Goal: Transaction & Acquisition: Purchase product/service

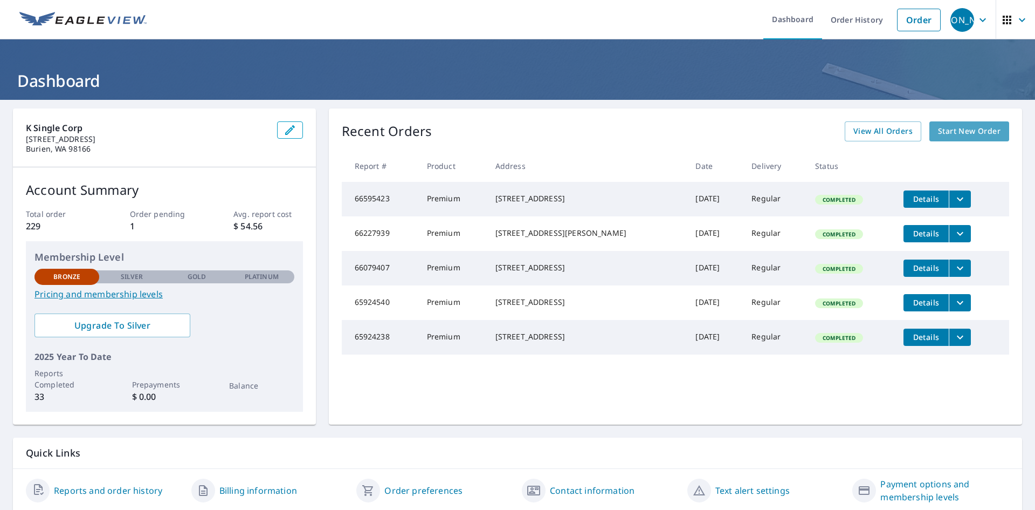
click at [966, 131] on span "Start New Order" at bounding box center [969, 131] width 63 height 13
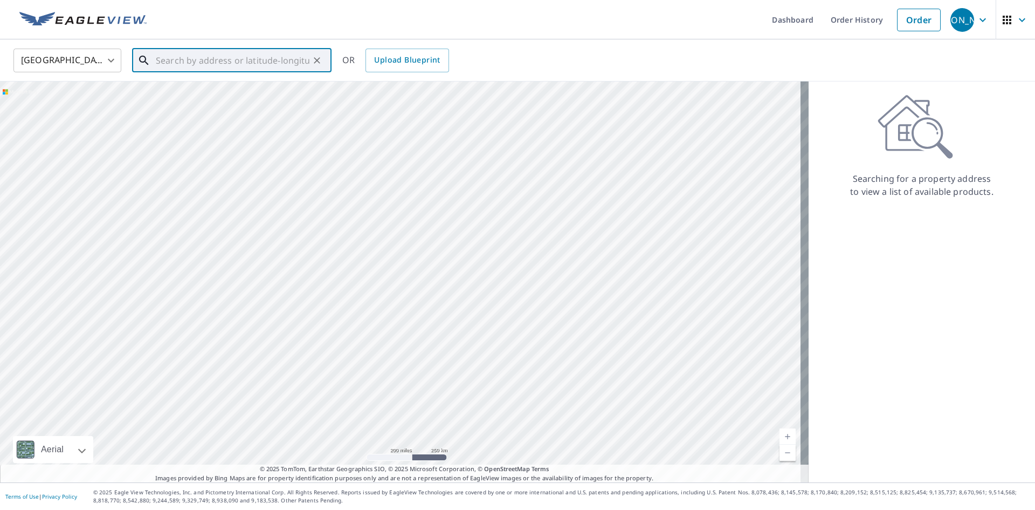
click at [175, 56] on input "text" at bounding box center [233, 60] width 154 height 30
click at [182, 85] on span "[STREET_ADDRESS]" at bounding box center [238, 91] width 169 height 13
type input "[STREET_ADDRESS]"
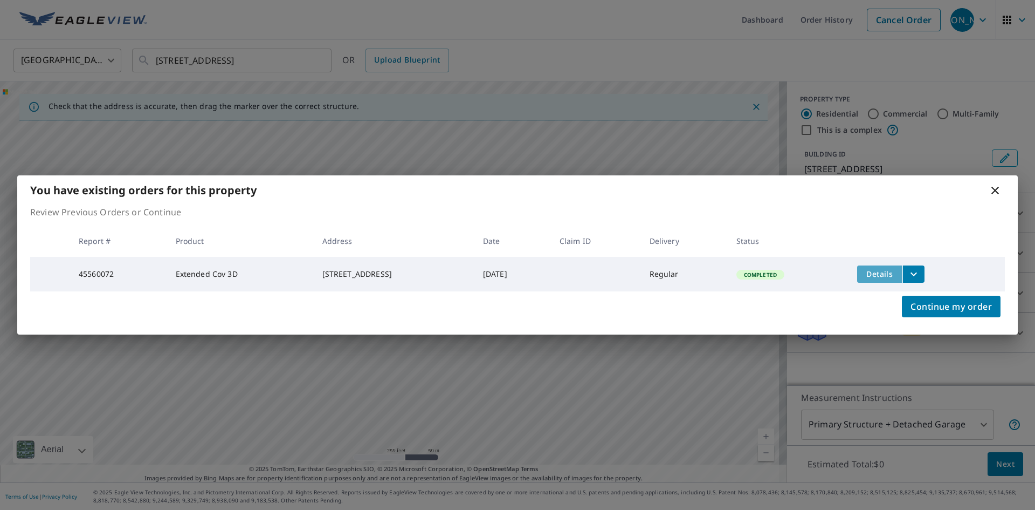
click at [894, 273] on span "Details" at bounding box center [880, 274] width 32 height 10
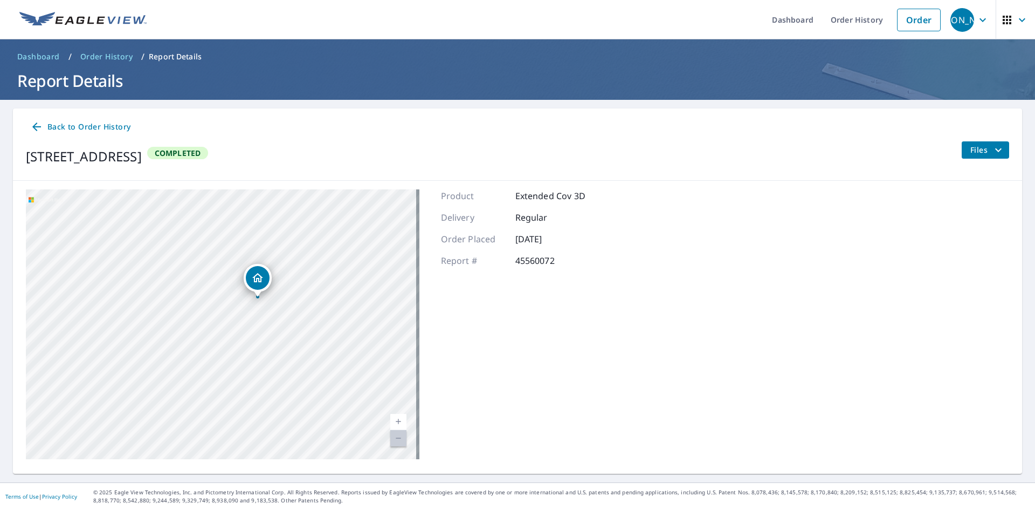
click at [208, 152] on span "Completed" at bounding box center [177, 153] width 59 height 10
click at [208, 153] on span "Completed" at bounding box center [177, 153] width 59 height 10
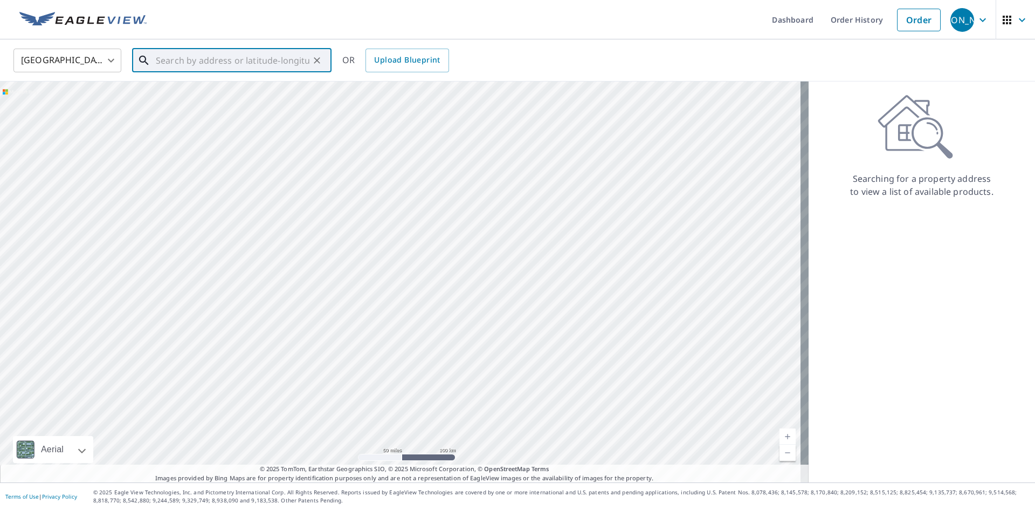
click at [203, 65] on input "text" at bounding box center [233, 60] width 154 height 30
click at [206, 99] on p "[GEOGRAPHIC_DATA]" at bounding box center [238, 103] width 169 height 11
type input "[STREET_ADDRESS]"
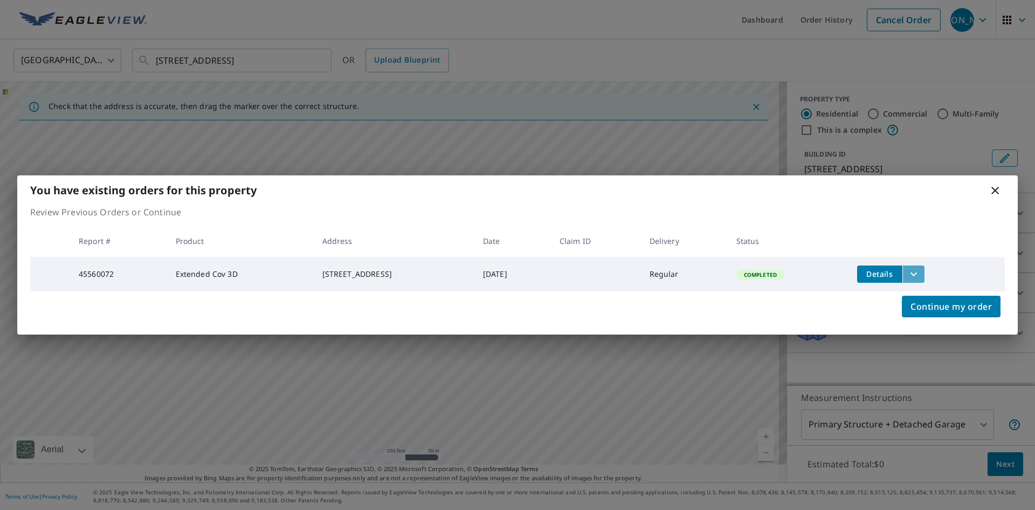
click at [921, 267] on icon "filesDropdownBtn-45560072" at bounding box center [914, 273] width 13 height 13
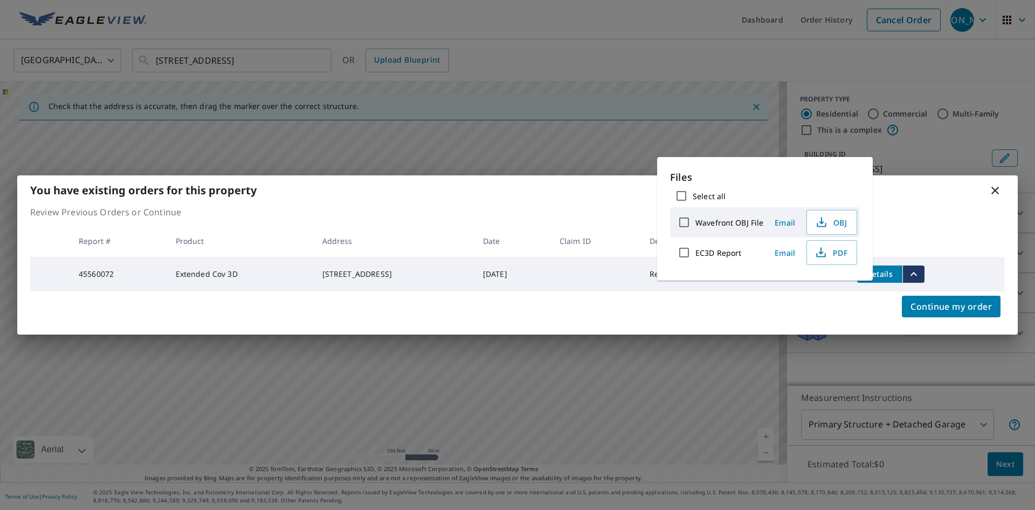
click at [551, 281] on td "[DATE]" at bounding box center [513, 274] width 77 height 35
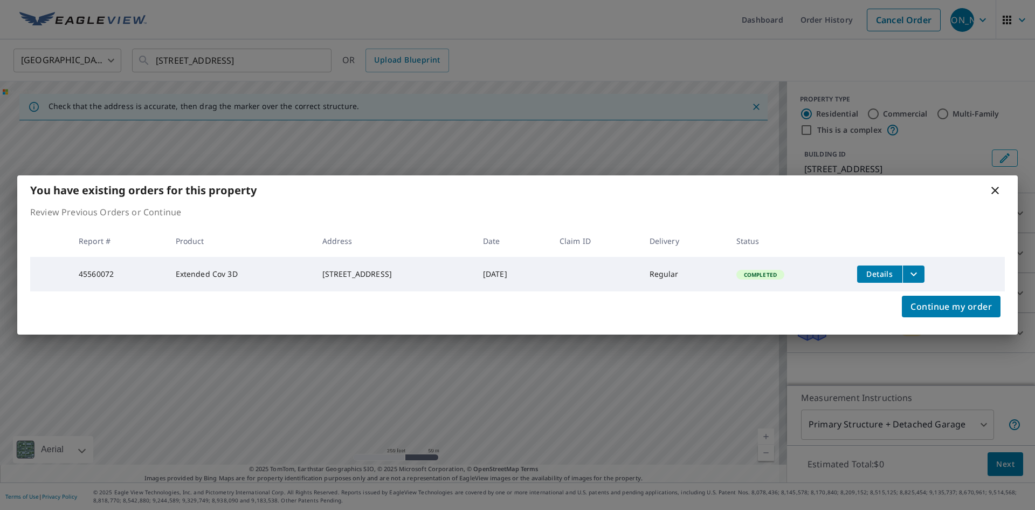
click at [437, 269] on div "[STREET_ADDRESS]" at bounding box center [393, 274] width 143 height 11
click at [394, 274] on div "[STREET_ADDRESS]" at bounding box center [393, 274] width 143 height 11
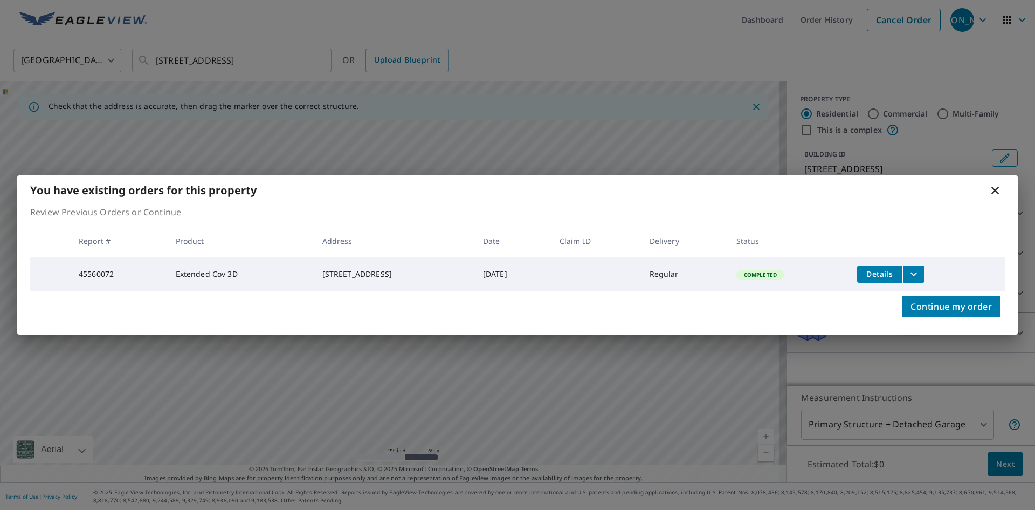
click at [353, 271] on div "[STREET_ADDRESS]" at bounding box center [393, 274] width 143 height 11
click at [385, 288] on td "[STREET_ADDRESS]" at bounding box center [394, 274] width 161 height 35
click at [386, 287] on td "[STREET_ADDRESS]" at bounding box center [394, 274] width 161 height 35
click at [501, 271] on td "[DATE]" at bounding box center [513, 274] width 77 height 35
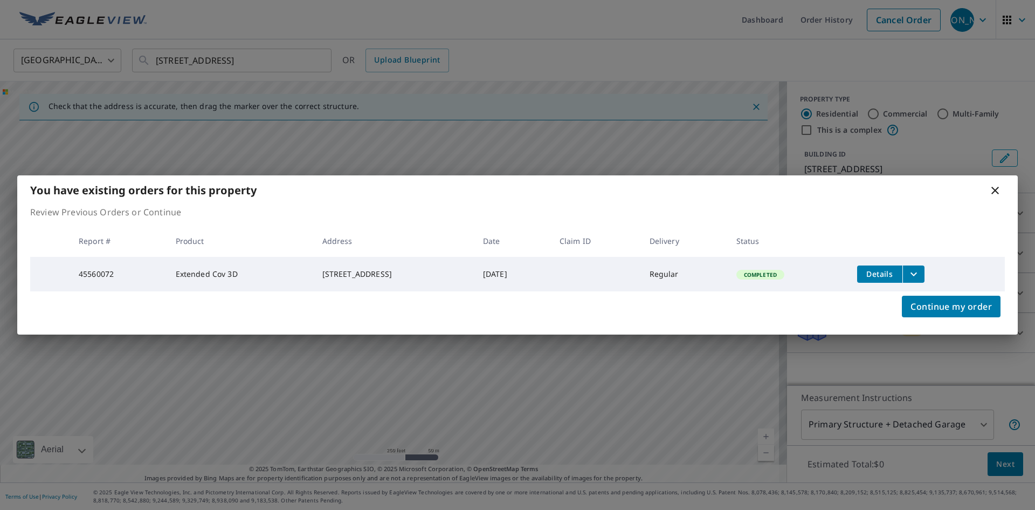
click at [788, 281] on td "Completed" at bounding box center [788, 274] width 121 height 35
click at [784, 272] on span "Completed" at bounding box center [761, 275] width 46 height 8
click at [779, 240] on th "Status" at bounding box center [788, 241] width 121 height 32
click at [728, 242] on th "Delivery" at bounding box center [684, 241] width 87 height 32
click at [699, 238] on th "Delivery" at bounding box center [684, 241] width 87 height 32
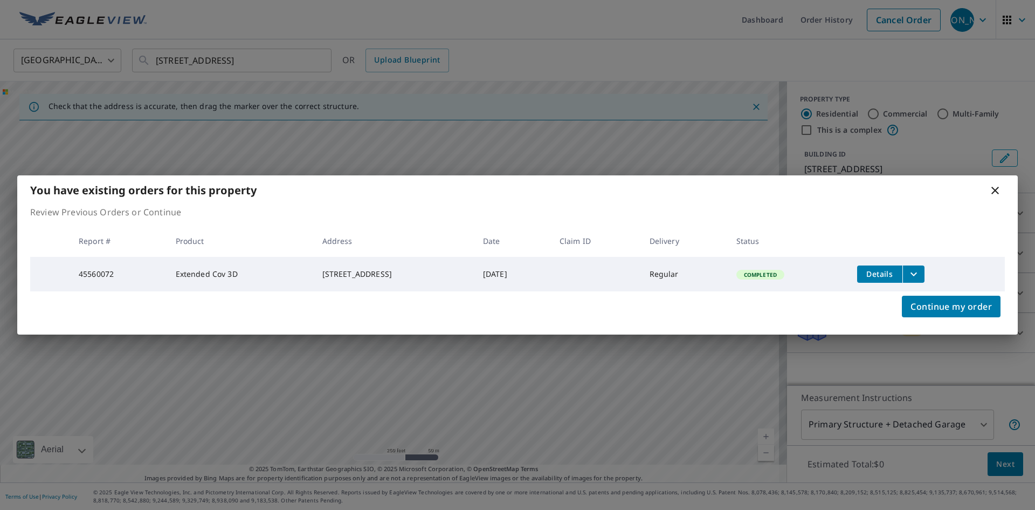
drag, startPoint x: 286, startPoint y: 267, endPoint x: 409, endPoint y: 279, distance: 123.5
click at [409, 279] on td "[STREET_ADDRESS]" at bounding box center [394, 274] width 161 height 35
copy div "[STREET_ADDRESS]"
click at [281, 84] on div "You have existing orders for this property Review Previous Orders or Continue R…" at bounding box center [517, 255] width 1035 height 510
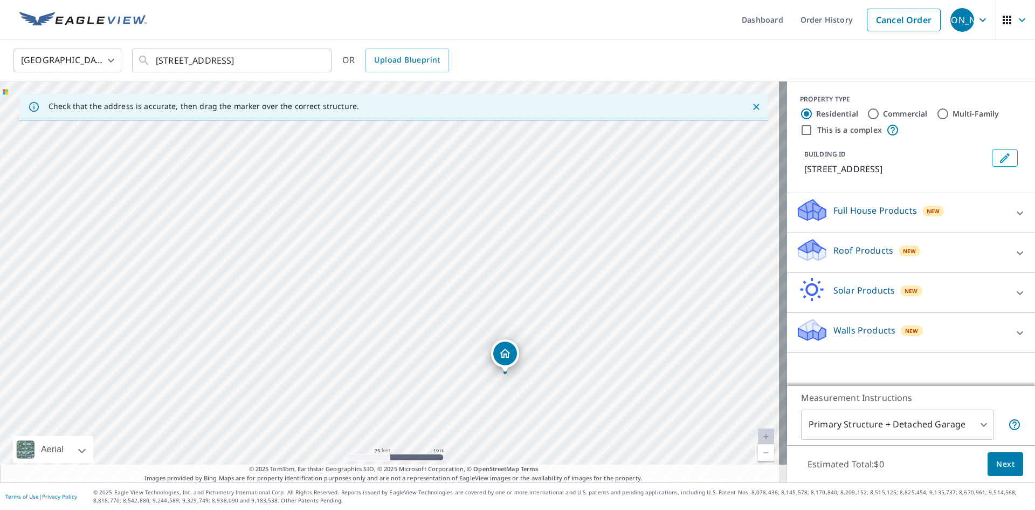
click at [837, 217] on p "Full House Products" at bounding box center [876, 210] width 84 height 13
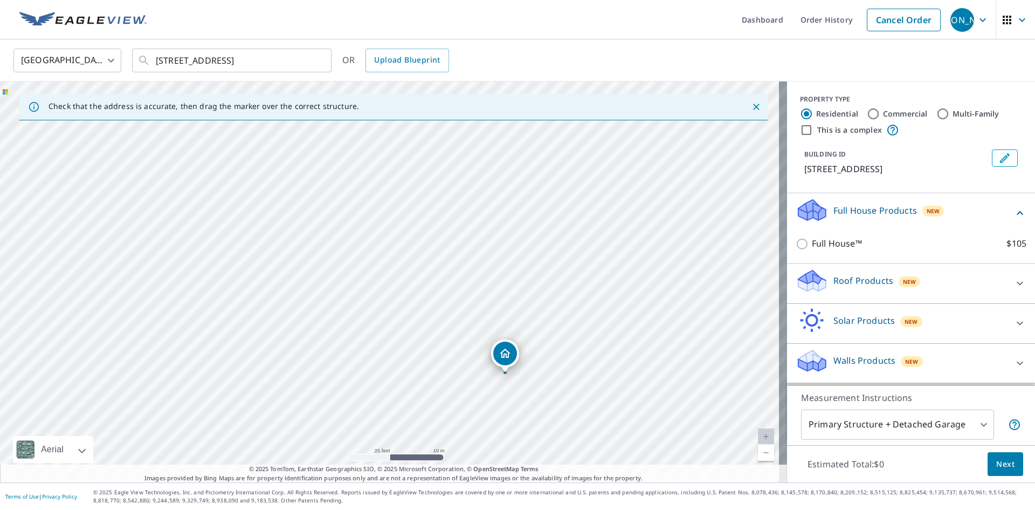
scroll to position [11, 0]
click at [923, 123] on div "This is a complex" at bounding box center [911, 129] width 222 height 13
click at [828, 168] on p "[STREET_ADDRESS]" at bounding box center [896, 168] width 183 height 13
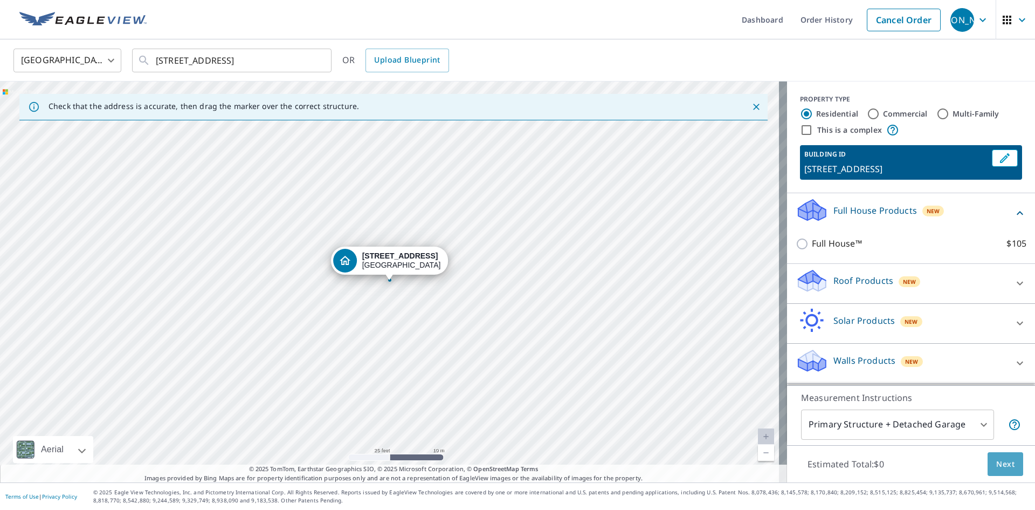
click at [997, 463] on span "Next" at bounding box center [1006, 463] width 18 height 13
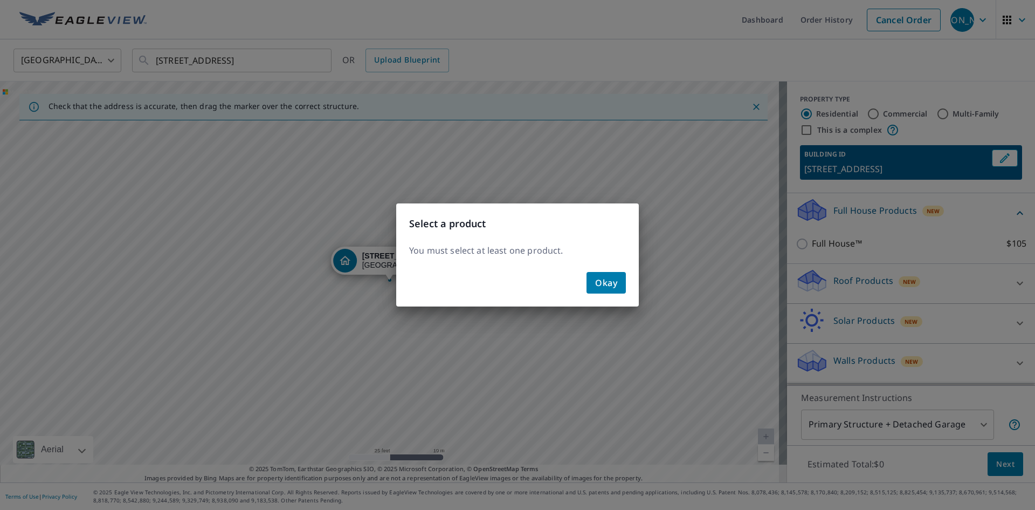
click at [595, 282] on span "Okay" at bounding box center [606, 282] width 22 height 15
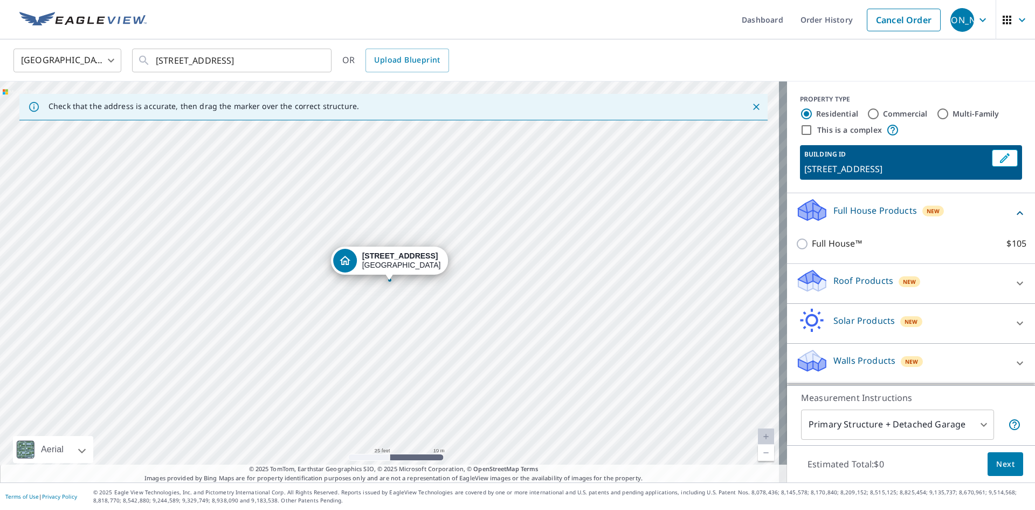
scroll to position [0, 0]
click at [820, 293] on div "Roof Products New" at bounding box center [901, 283] width 211 height 31
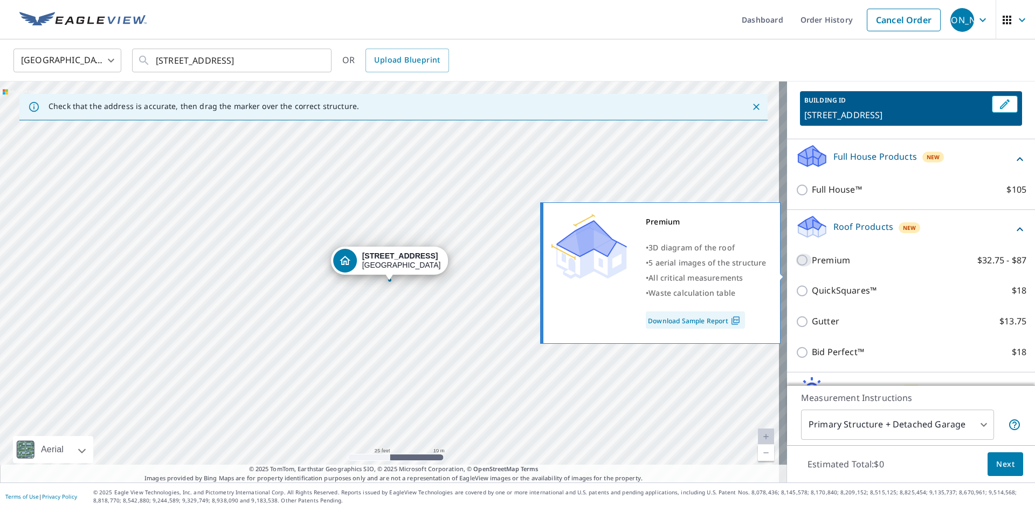
click at [797, 266] on input "Premium $32.75 - $87" at bounding box center [804, 259] width 16 height 13
checkbox input "true"
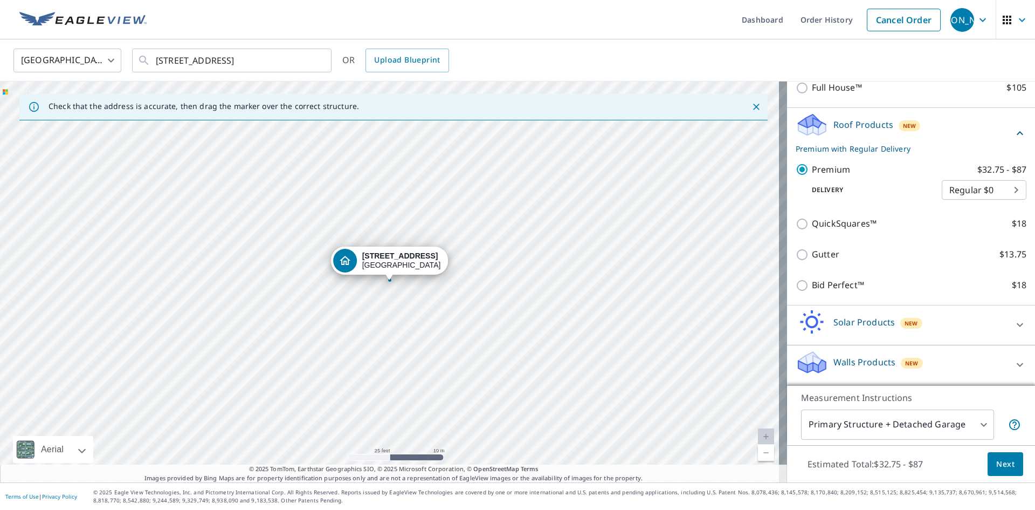
scroll to position [169, 0]
click at [1010, 471] on button "Next" at bounding box center [1006, 464] width 36 height 24
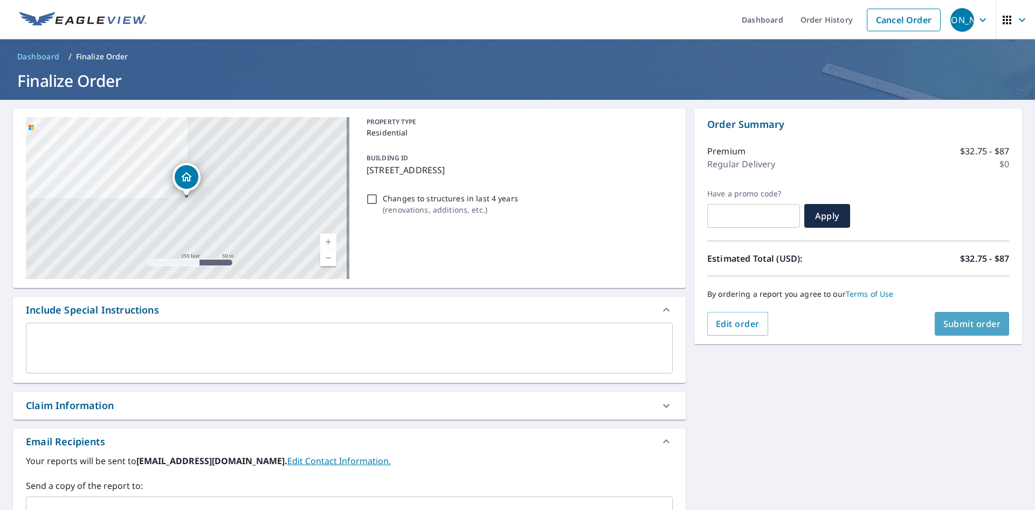
click at [949, 316] on button "Submit order" at bounding box center [972, 324] width 75 height 24
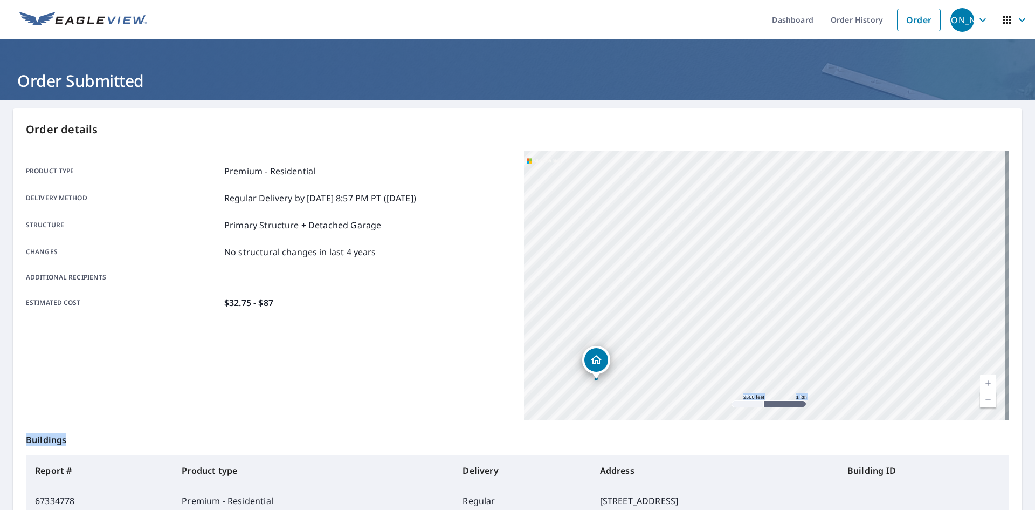
drag, startPoint x: 736, startPoint y: 441, endPoint x: 760, endPoint y: 269, distance: 174.3
click at [760, 269] on div "Order details Product type Premium - Residential Delivery method Regular Delive…" at bounding box center [518, 353] width 1010 height 490
